Goal: Find specific page/section: Find specific page/section

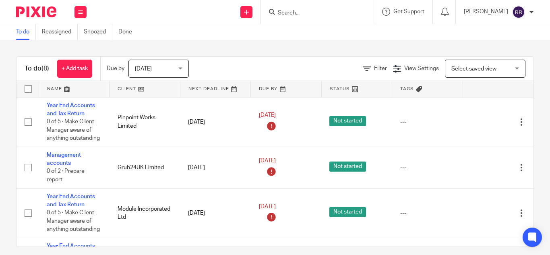
click at [285, 12] on input "Search" at bounding box center [313, 13] width 72 height 7
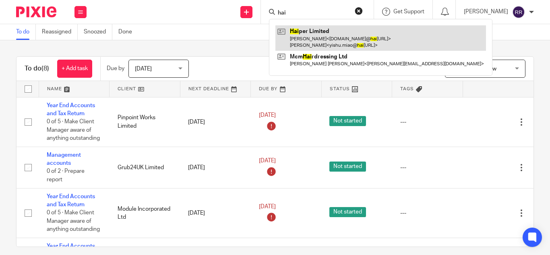
type input "hai"
click at [309, 37] on link at bounding box center [380, 37] width 211 height 25
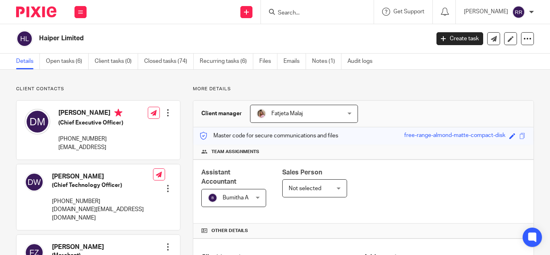
click at [277, 14] on input "Search" at bounding box center [313, 13] width 72 height 7
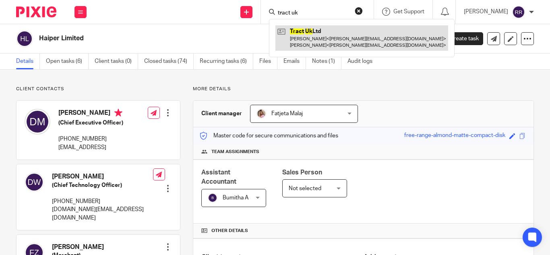
type input "tract uk"
click at [296, 40] on link at bounding box center [361, 37] width 173 height 25
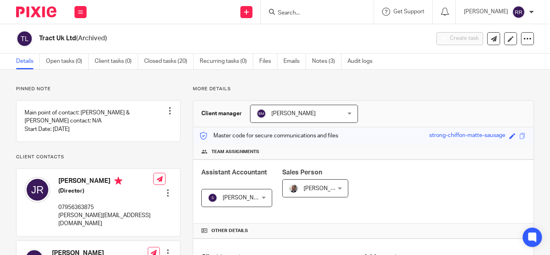
click at [277, 12] on input "Search" at bounding box center [313, 13] width 72 height 7
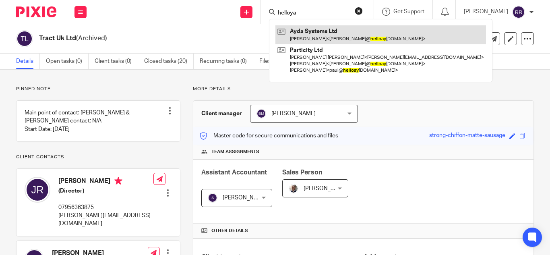
type input "helloya"
click at [298, 29] on link at bounding box center [380, 34] width 211 height 19
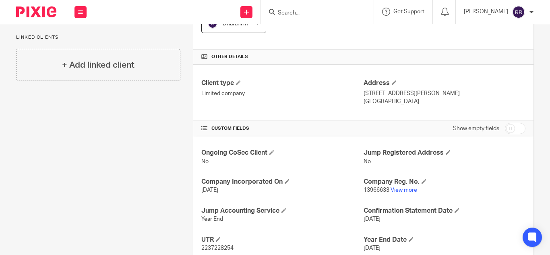
scroll to position [180, 0]
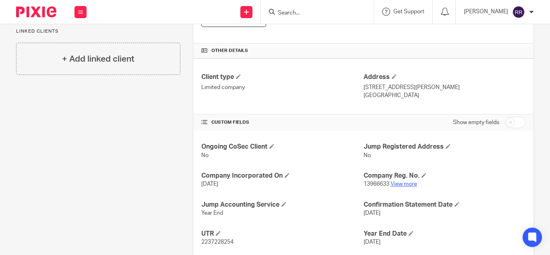
click at [390, 184] on link "View more" at bounding box center [403, 184] width 27 height 6
